Goal: Download file/media

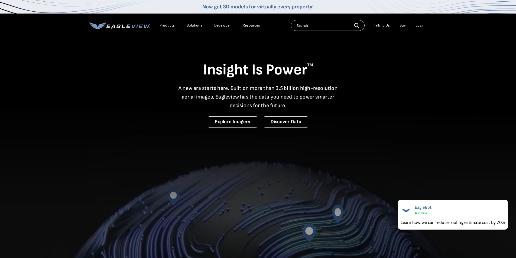
click at [418, 25] on div "Login" at bounding box center [420, 25] width 9 height 5
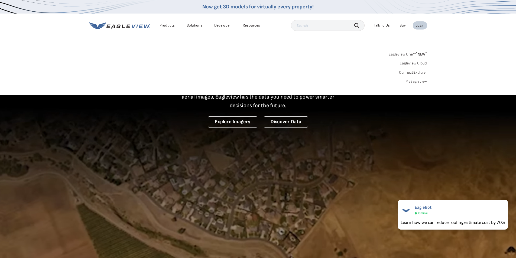
click at [416, 81] on link "MyEagleview" at bounding box center [417, 81] width 22 height 5
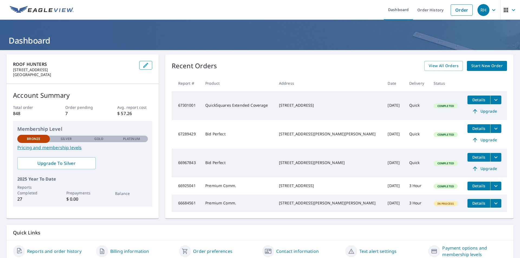
click at [310, 106] on div "136 E 58th St Savannah, GA 31405" at bounding box center [329, 105] width 100 height 5
click at [493, 101] on icon "filesDropdownBtn-67301001" at bounding box center [496, 100] width 7 height 7
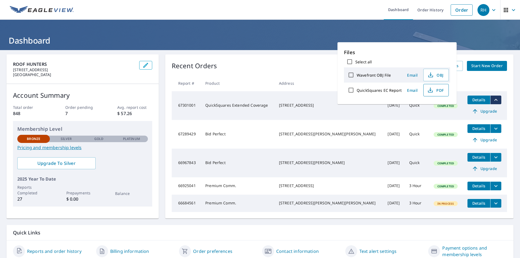
click at [436, 90] on span "PDF" at bounding box center [435, 90] width 17 height 7
